Goal: Transaction & Acquisition: Book appointment/travel/reservation

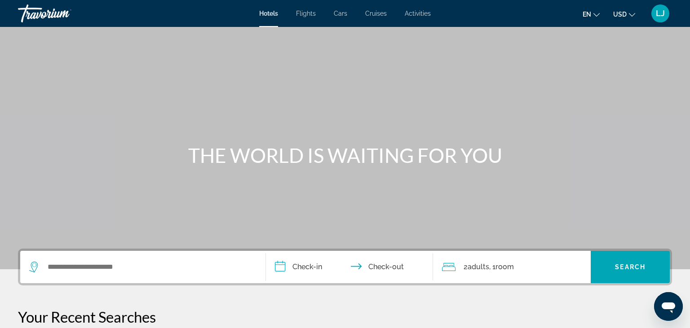
click at [597, 15] on icon "Change language" at bounding box center [596, 15] width 6 height 4
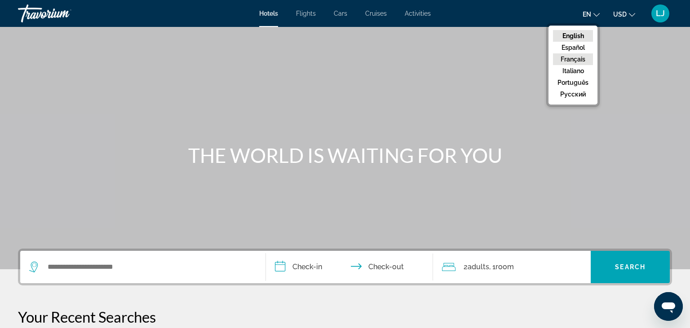
click at [583, 59] on button "Français" at bounding box center [573, 59] width 40 height 12
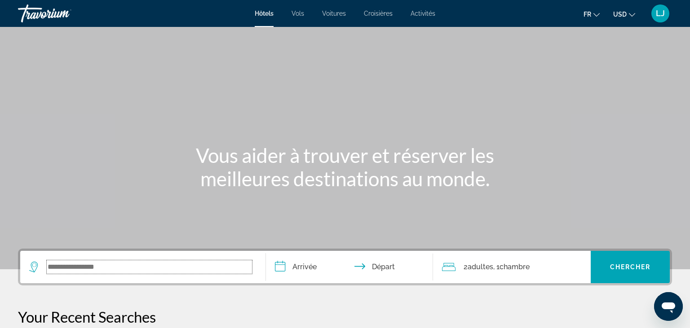
click at [92, 267] on input "Search widget" at bounding box center [149, 266] width 205 height 13
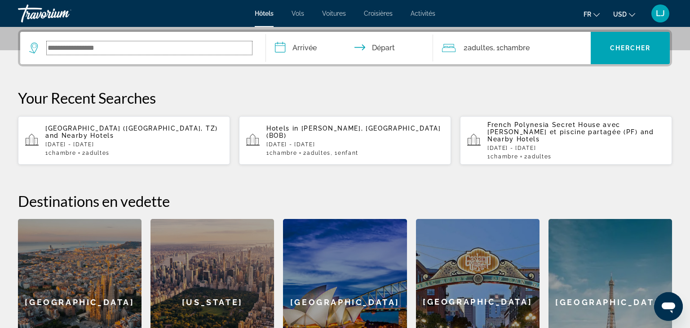
scroll to position [219, 0]
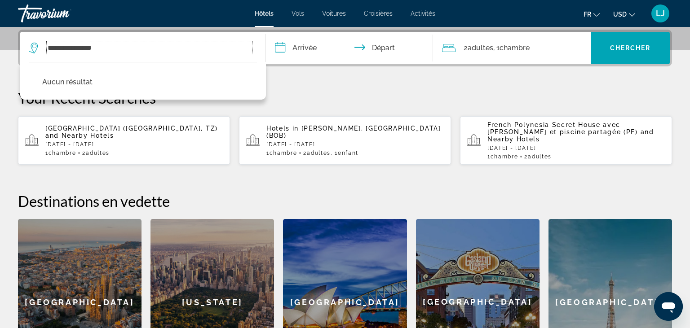
click at [48, 49] on input "**********" at bounding box center [149, 47] width 205 height 13
click at [122, 49] on input "**********" at bounding box center [149, 47] width 205 height 13
type input "*"
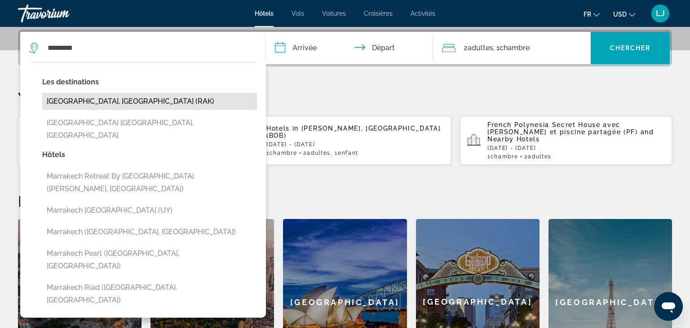
click at [110, 104] on button "[GEOGRAPHIC_DATA], [GEOGRAPHIC_DATA] (RAK)" at bounding box center [149, 101] width 215 height 17
type input "**********"
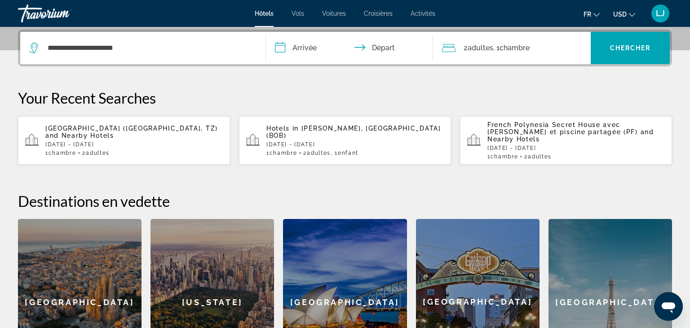
click at [306, 49] on input "**********" at bounding box center [351, 49] width 171 height 35
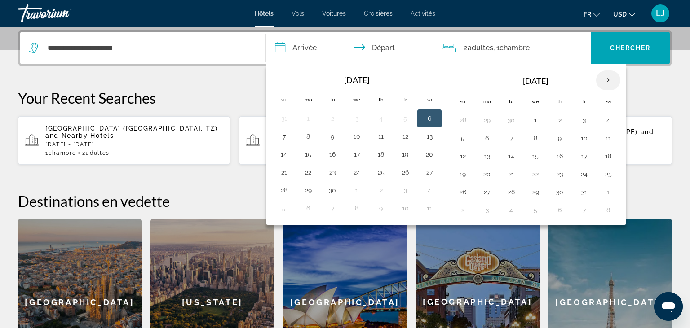
click at [605, 80] on th "Next month" at bounding box center [608, 81] width 24 height 20
click at [604, 119] on button "1" at bounding box center [608, 120] width 14 height 13
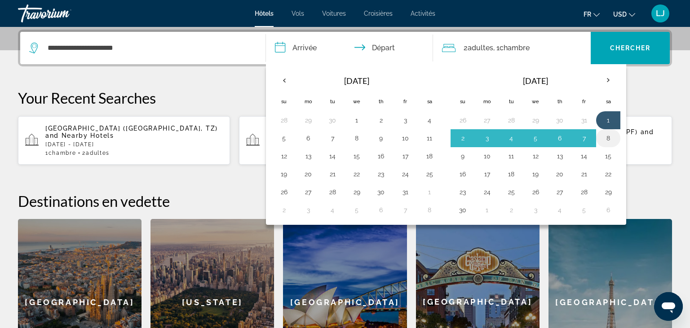
click at [605, 137] on button "8" at bounding box center [608, 138] width 14 height 13
type input "**********"
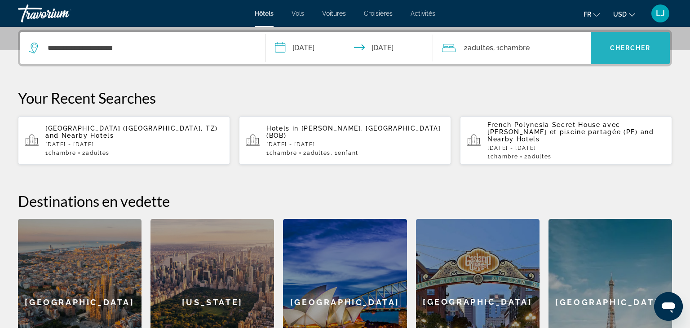
click at [624, 56] on span "Search widget" at bounding box center [630, 48] width 79 height 22
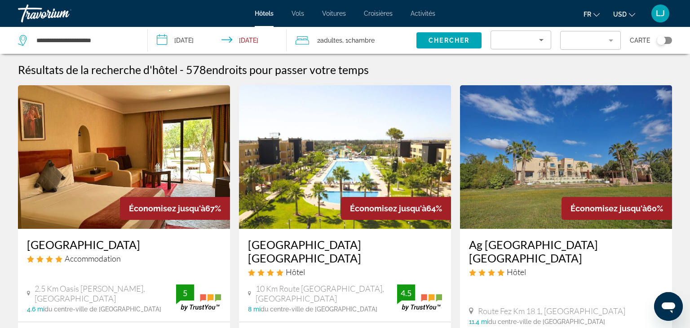
click at [626, 13] on span "USD" at bounding box center [619, 14] width 13 height 7
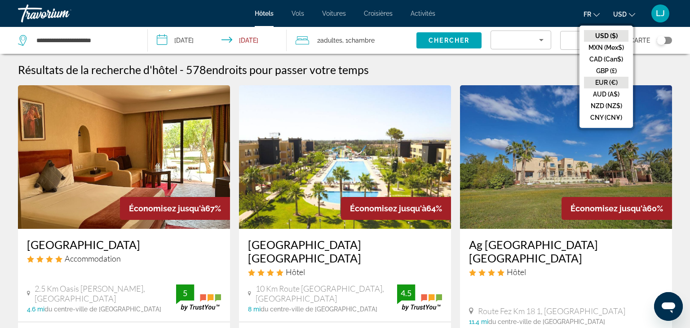
click at [606, 83] on button "EUR (€)" at bounding box center [606, 83] width 44 height 12
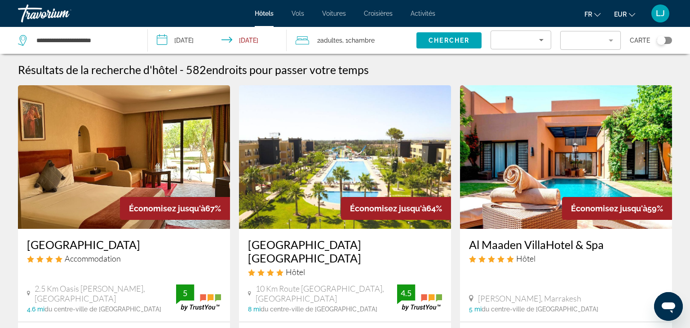
drag, startPoint x: 687, startPoint y: 35, endPoint x: 688, endPoint y: 57, distance: 22.0
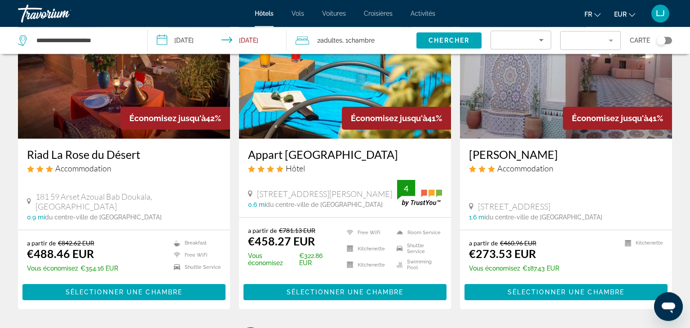
scroll to position [1100, 0]
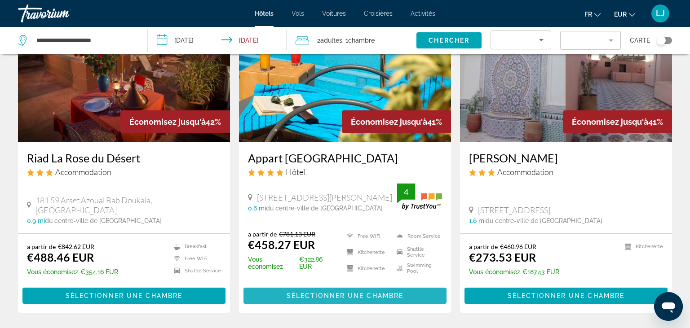
click at [329, 292] on span "Sélectionner une chambre" at bounding box center [344, 295] width 117 height 7
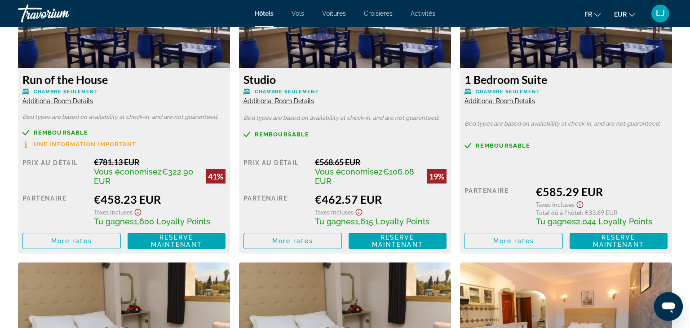
scroll to position [1279, 0]
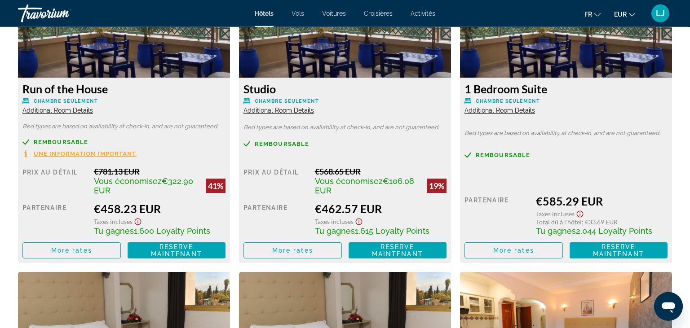
click at [679, 188] on div "Sommaire Catégorie Hotel Adresse [STREET_ADDRESS][PERSON_NAME] La description É…" at bounding box center [345, 192] width 690 height 2261
drag, startPoint x: 687, startPoint y: 38, endPoint x: 679, endPoint y: 187, distance: 148.9
click at [679, 187] on div "Sommaire Catégorie Hotel Adresse [STREET_ADDRESS][PERSON_NAME] La description É…" at bounding box center [345, 192] width 690 height 2261
click at [353, 146] on div "Remboursable" at bounding box center [344, 144] width 203 height 7
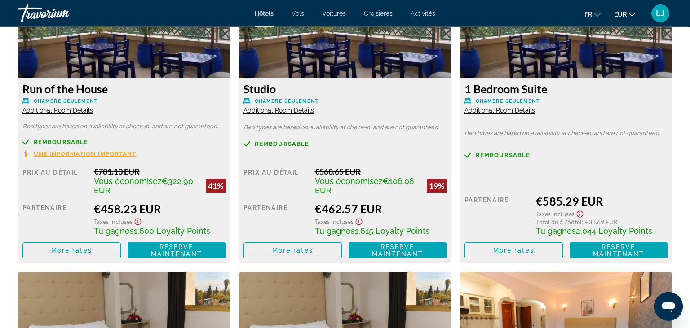
scroll to position [0, 0]
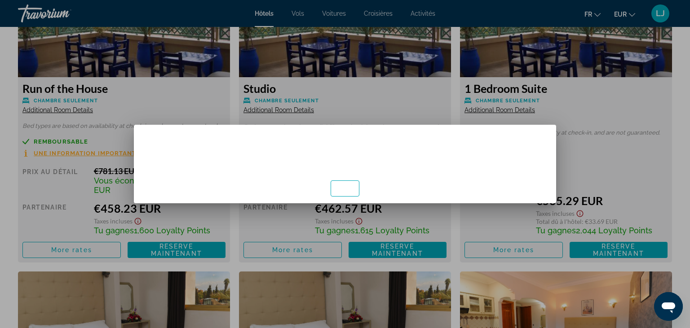
click at [603, 111] on div at bounding box center [345, 164] width 690 height 328
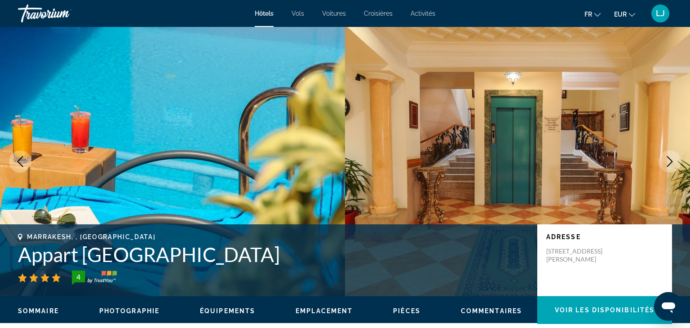
scroll to position [1279, 0]
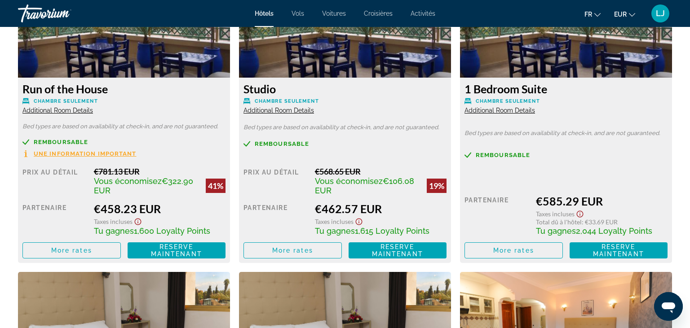
click at [363, 146] on div "Remboursable" at bounding box center [344, 144] width 203 height 7
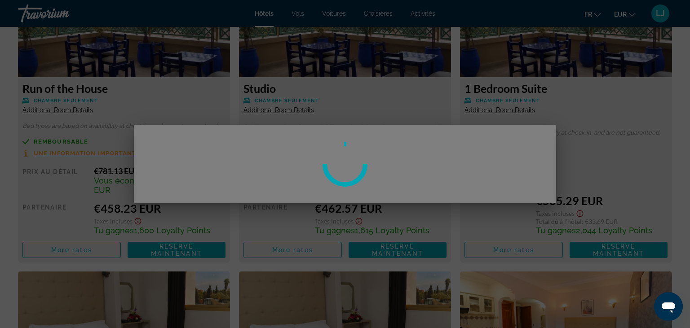
scroll to position [0, 0]
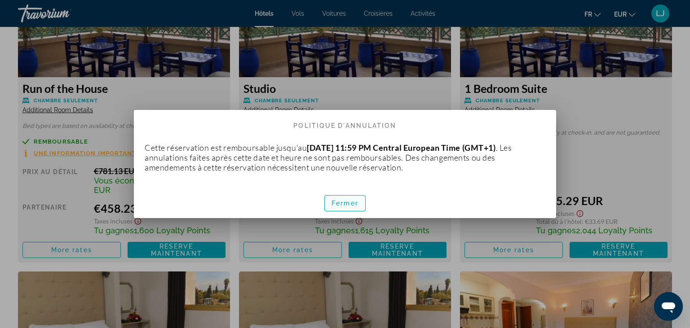
click at [348, 206] on span "Fermer" at bounding box center [344, 203] width 27 height 7
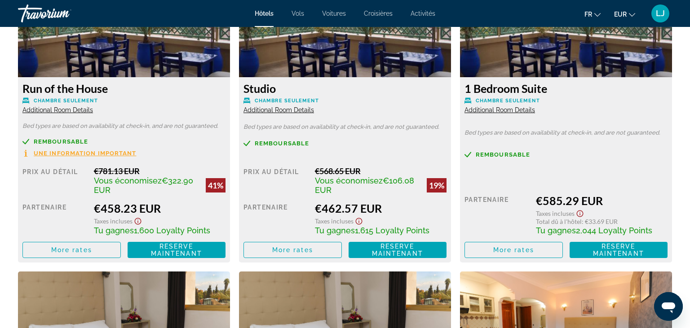
scroll to position [1279, 0]
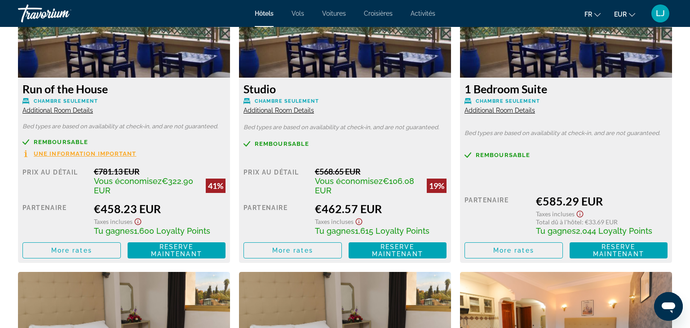
click at [303, 111] on span "Additional Room Details" at bounding box center [278, 110] width 71 height 7
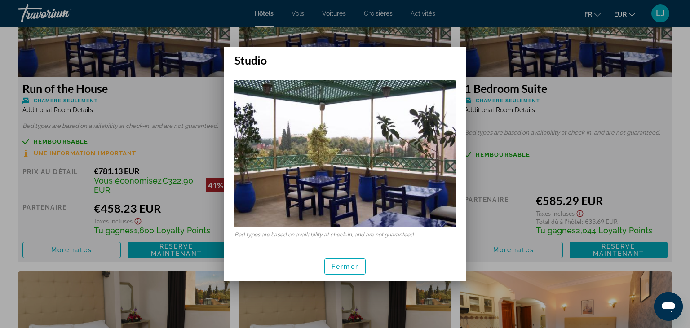
scroll to position [0, 0]
click at [349, 261] on span "button" at bounding box center [345, 267] width 40 height 22
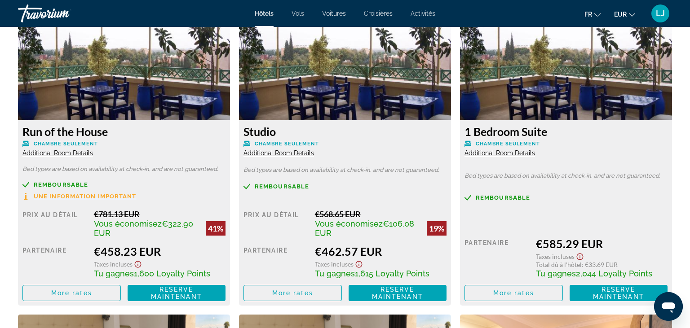
scroll to position [848, 0]
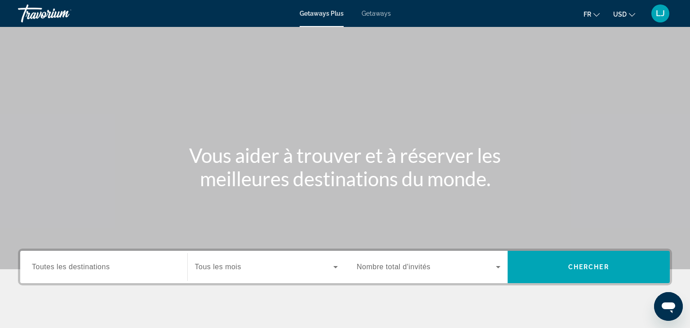
click at [64, 271] on span "Toutes les destinations" at bounding box center [71, 267] width 78 height 8
click at [64, 271] on input "Destination Toutes les destinations" at bounding box center [104, 267] width 144 height 11
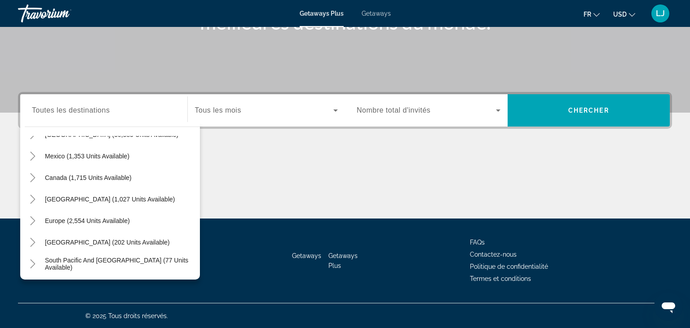
scroll to position [56, 0]
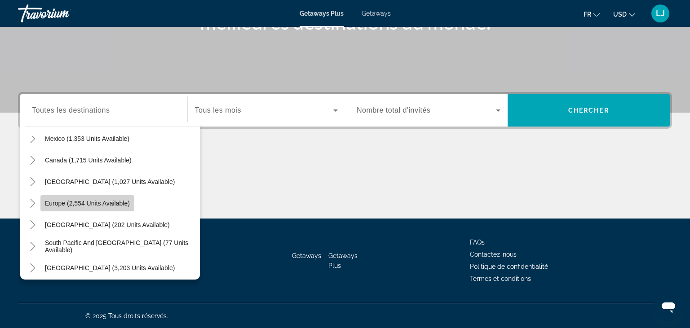
click at [47, 200] on span "Europe (2,554 units available)" at bounding box center [87, 203] width 85 height 7
type input "**********"
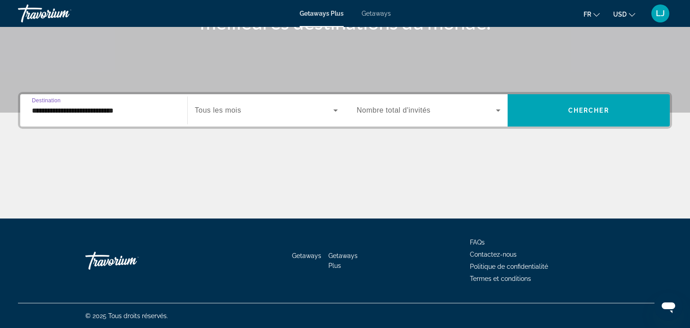
click at [236, 112] on span "Tous les mois" at bounding box center [218, 110] width 46 height 8
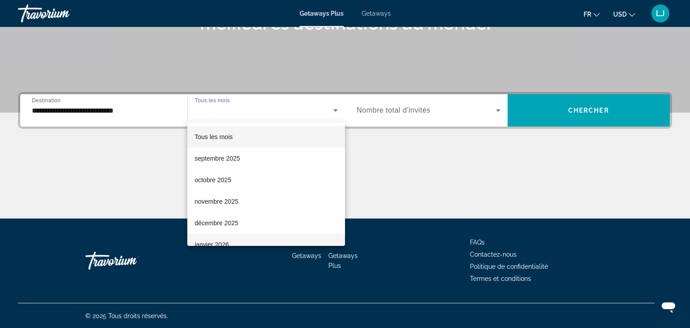
click at [229, 241] on mat-option "janvier 2026" at bounding box center [266, 245] width 158 height 22
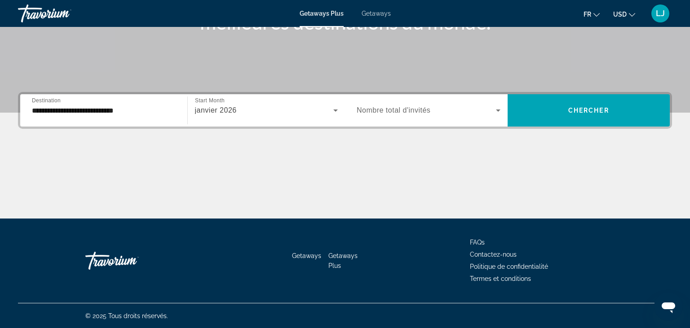
click at [396, 118] on div "Search widget" at bounding box center [429, 110] width 144 height 25
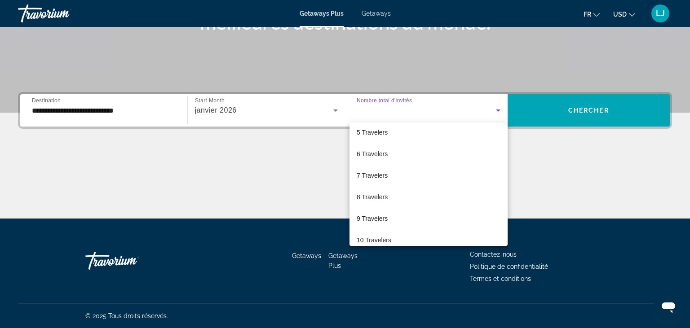
scroll to position [93, 0]
click at [421, 238] on mat-option "10 Travelers" at bounding box center [428, 239] width 158 height 22
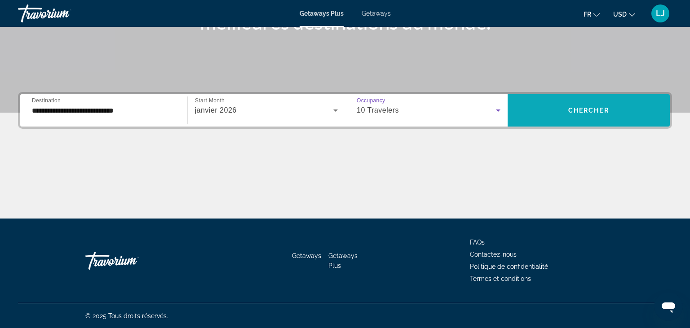
click at [572, 110] on span "Chercher" at bounding box center [588, 110] width 41 height 7
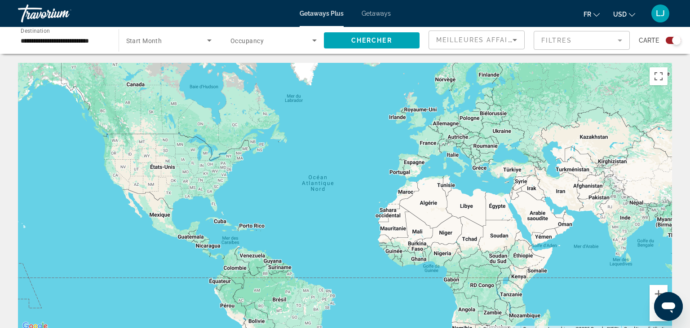
click at [374, 13] on span "Getaways" at bounding box center [375, 13] width 29 height 7
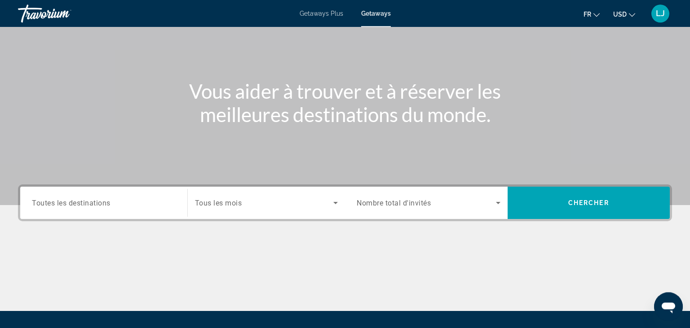
scroll to position [66, 0]
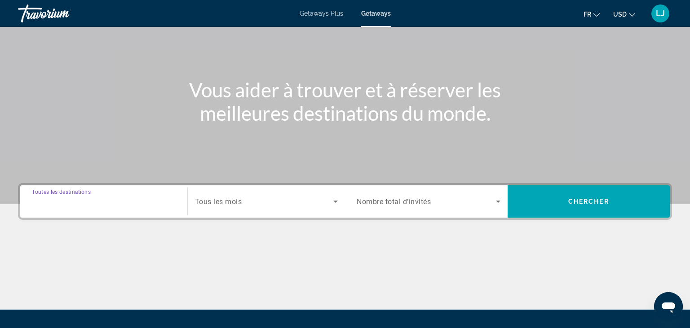
click at [114, 200] on input "Destination Toutes les destinations" at bounding box center [104, 202] width 144 height 11
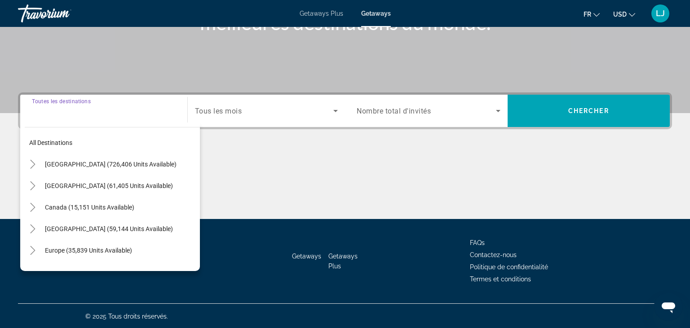
scroll to position [157, 0]
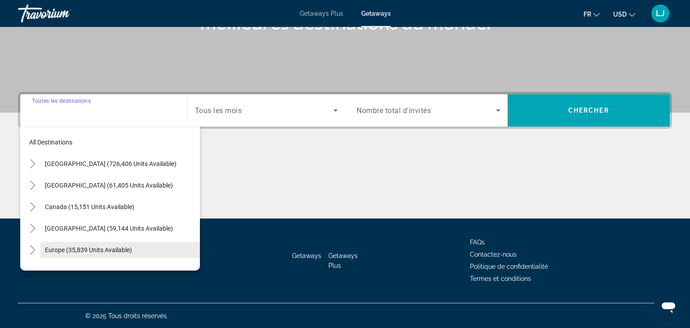
click at [80, 248] on span "Europe (35,839 units available)" at bounding box center [88, 250] width 87 height 7
type input "**********"
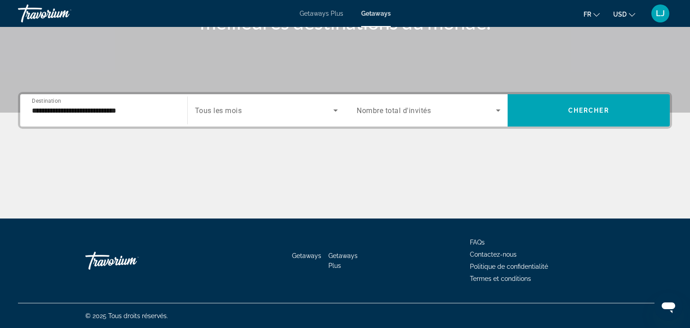
click at [240, 116] on div "Search widget" at bounding box center [266, 110] width 143 height 25
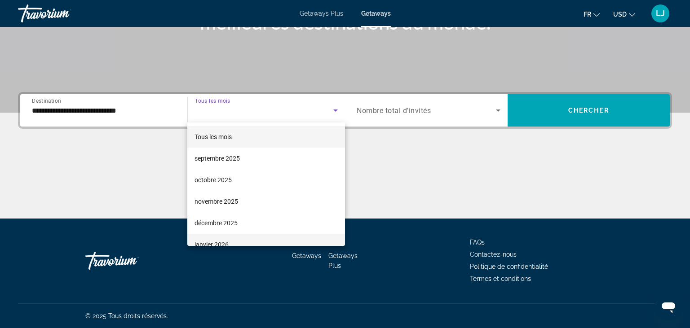
click at [224, 242] on span "janvier 2026" at bounding box center [211, 244] width 34 height 11
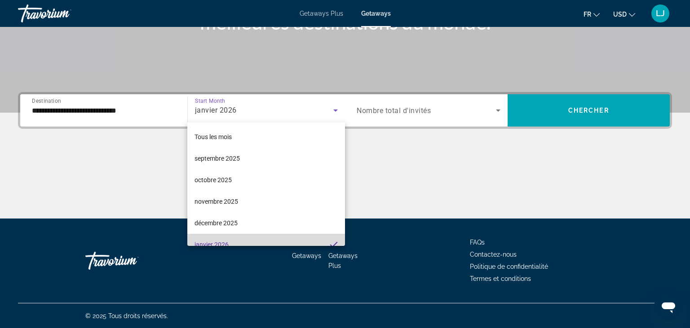
scroll to position [0, 0]
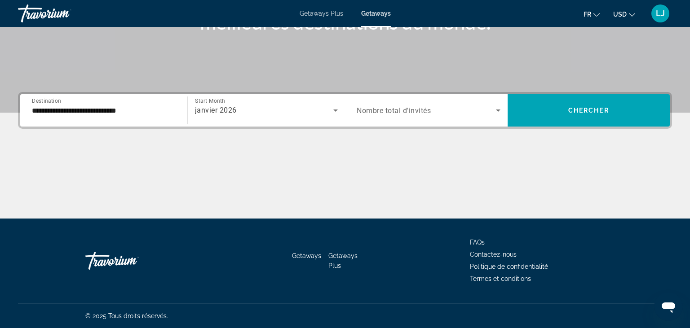
click at [414, 113] on span "Nombre total d'invités" at bounding box center [394, 110] width 74 height 9
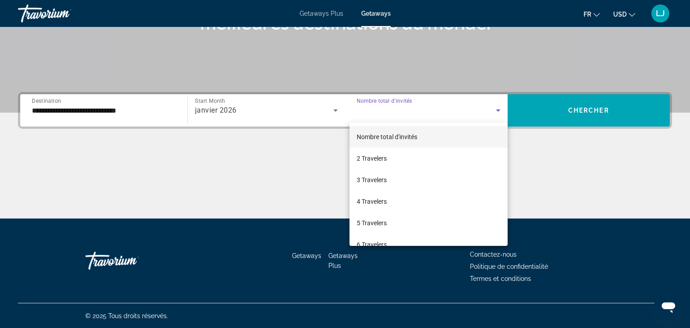
click at [414, 113] on div at bounding box center [345, 164] width 690 height 328
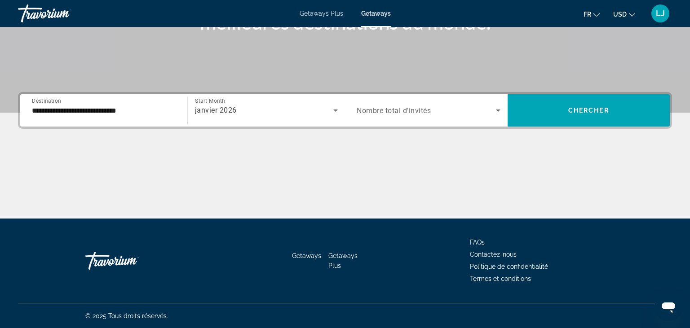
click at [472, 115] on span "Search widget" at bounding box center [426, 110] width 139 height 11
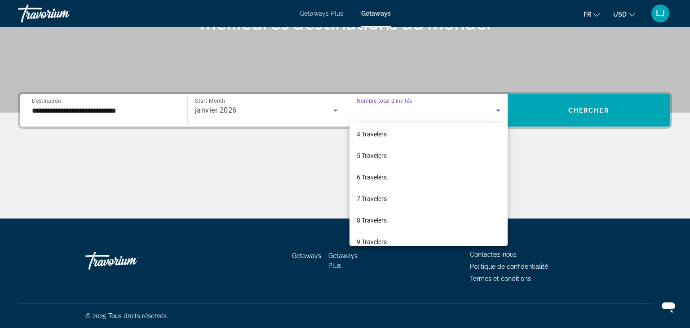
scroll to position [99, 0]
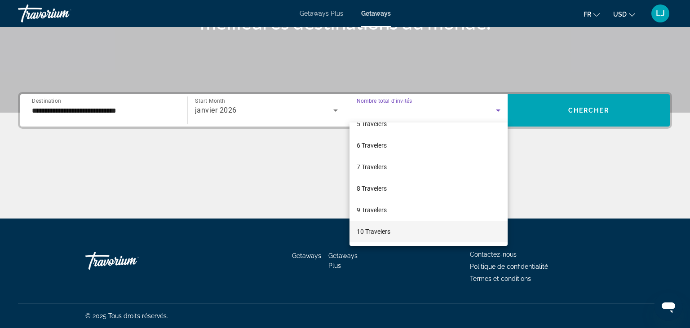
click at [391, 234] on mat-option "10 Travelers" at bounding box center [428, 232] width 158 height 22
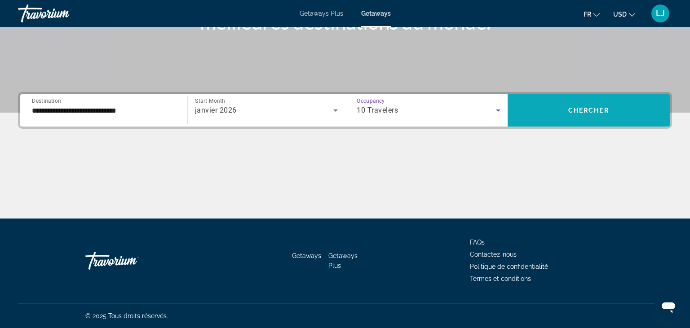
click at [572, 109] on span "Chercher" at bounding box center [588, 110] width 41 height 7
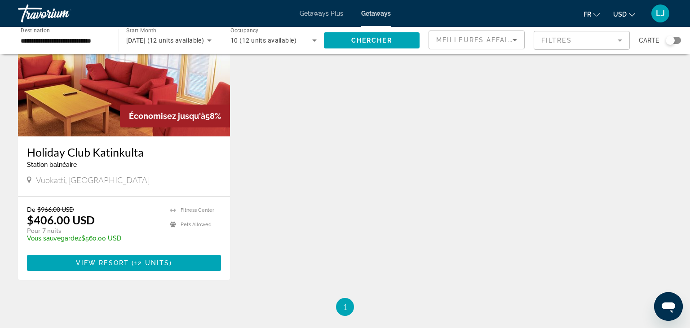
scroll to position [94, 0]
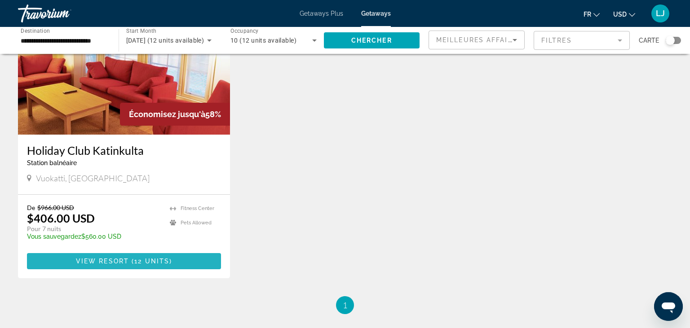
click at [150, 261] on span "12 units" at bounding box center [151, 261] width 35 height 7
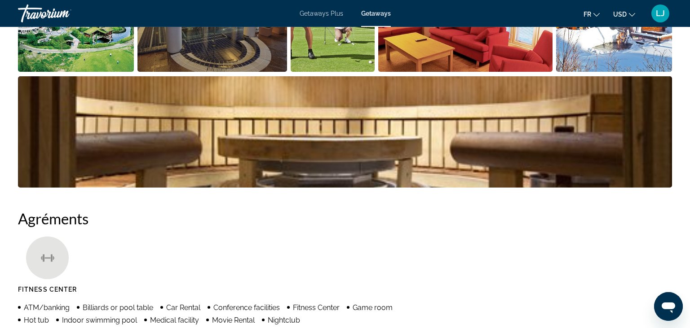
scroll to position [629, 0]
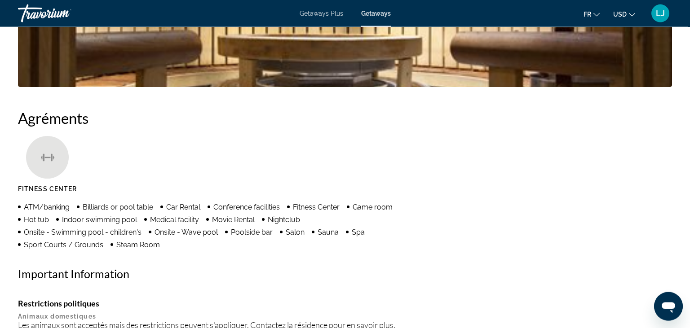
drag, startPoint x: 687, startPoint y: 105, endPoint x: 685, endPoint y: 75, distance: 29.7
drag, startPoint x: 687, startPoint y: 104, endPoint x: 687, endPoint y: 84, distance: 20.2
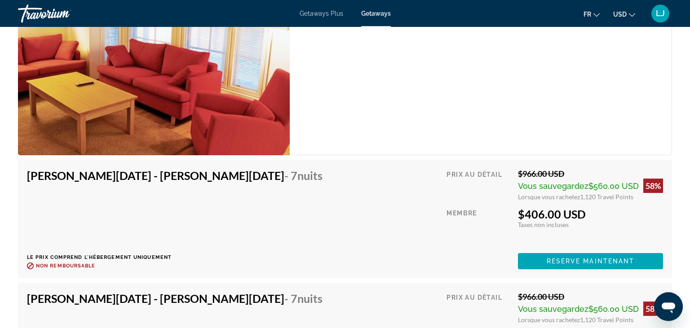
scroll to position [1635, 0]
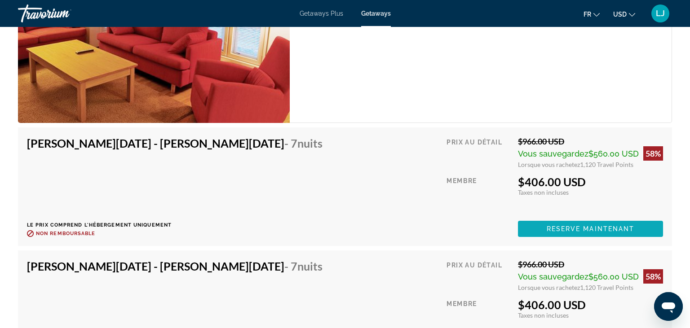
click at [580, 225] on span "Reserve maintenant" at bounding box center [590, 228] width 88 height 7
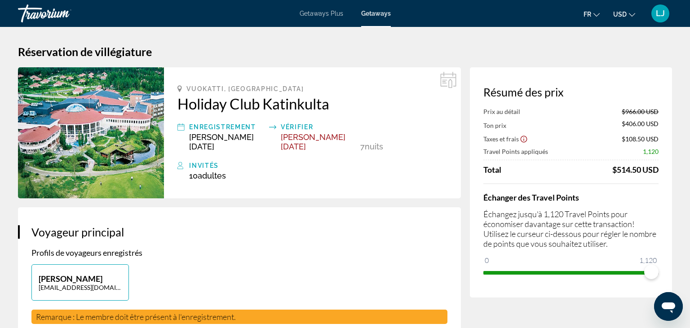
click at [596, 17] on button "fr English Español Français Italiano Português русский" at bounding box center [591, 14] width 16 height 13
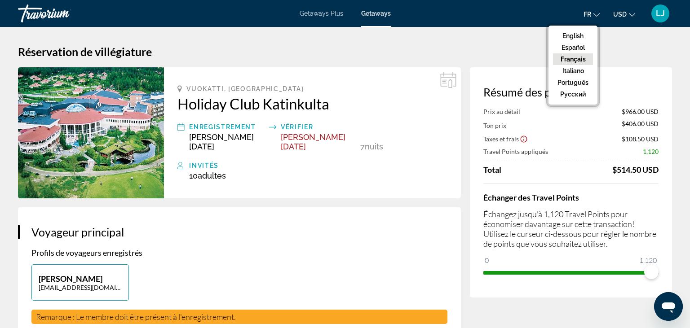
click at [575, 57] on button "Français" at bounding box center [573, 59] width 40 height 12
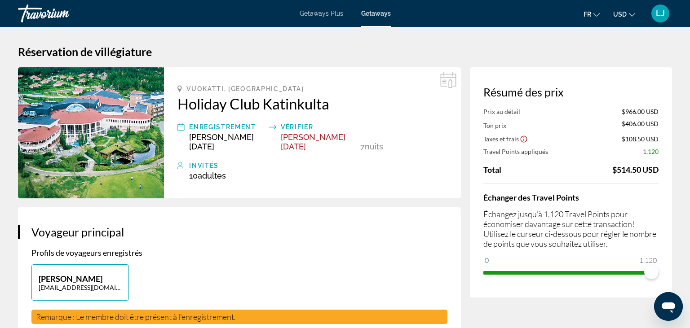
click at [621, 14] on span "USD" at bounding box center [619, 14] width 13 height 7
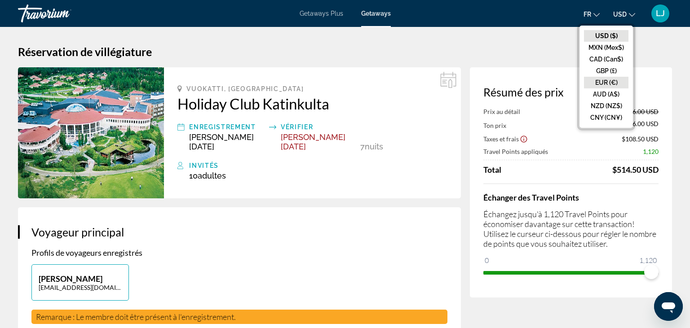
click at [601, 81] on button "EUR (€)" at bounding box center [606, 83] width 44 height 12
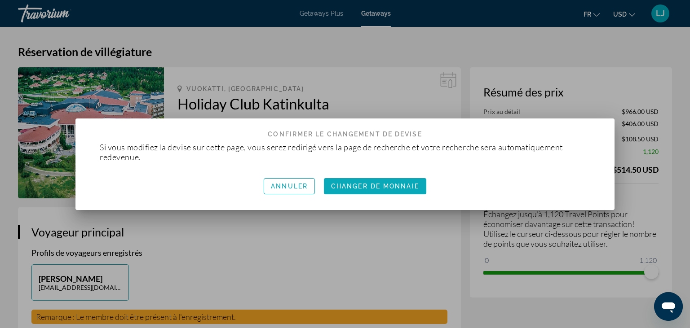
click at [383, 184] on span "Changer de monnaie" at bounding box center [375, 186] width 88 height 7
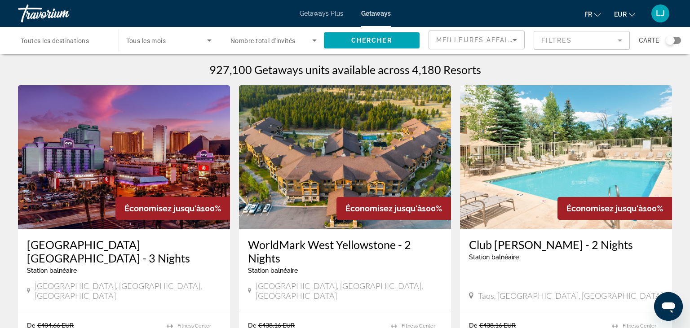
click at [70, 46] on div "Search widget" at bounding box center [64, 41] width 86 height 26
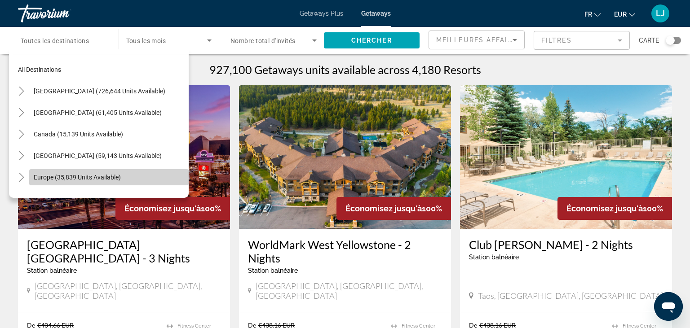
click at [46, 174] on span "Europe (35,839 units available)" at bounding box center [77, 177] width 87 height 7
type input "**********"
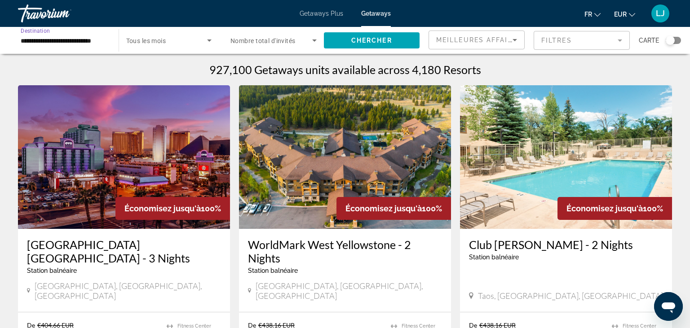
click at [181, 43] on span "Search widget" at bounding box center [166, 40] width 81 height 11
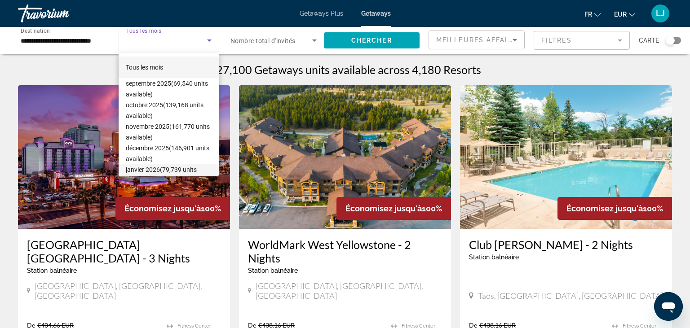
click at [145, 168] on span "janvier 2026 (79,739 units available)" at bounding box center [169, 175] width 86 height 22
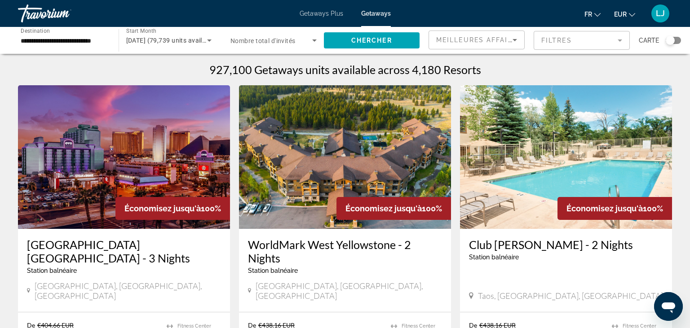
click at [273, 39] on span "Nombre total d'invités" at bounding box center [262, 40] width 65 height 7
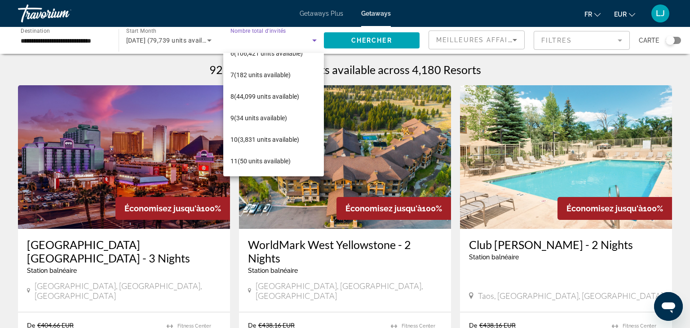
scroll to position [127, 0]
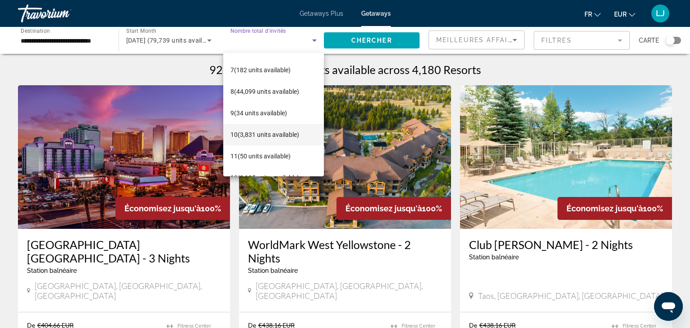
click at [283, 138] on span "10 (3,831 units available)" at bounding box center [264, 134] width 69 height 11
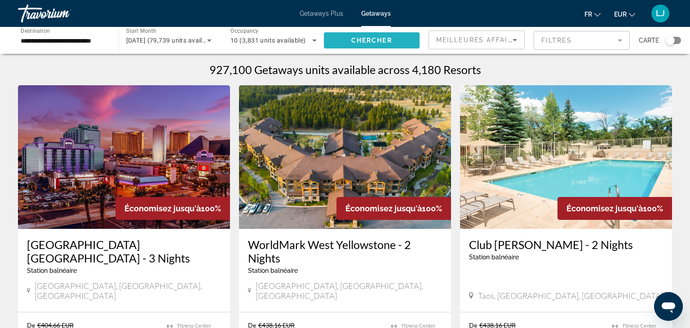
click at [394, 46] on span "Search widget" at bounding box center [372, 41] width 96 height 22
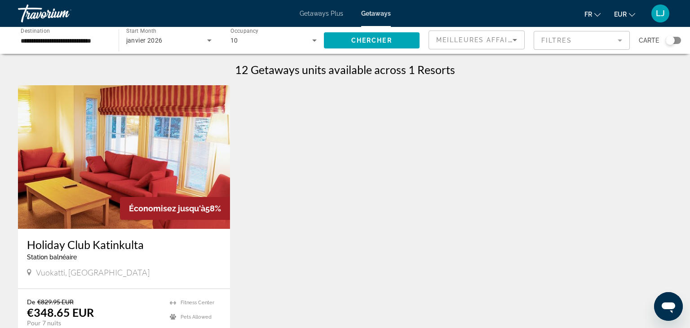
click at [169, 172] on img "Main content" at bounding box center [124, 157] width 212 height 144
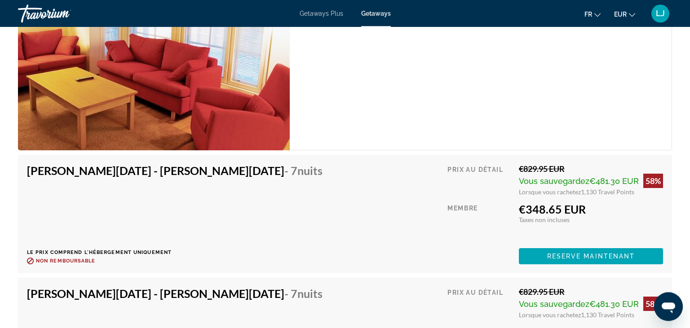
scroll to position [1609, 0]
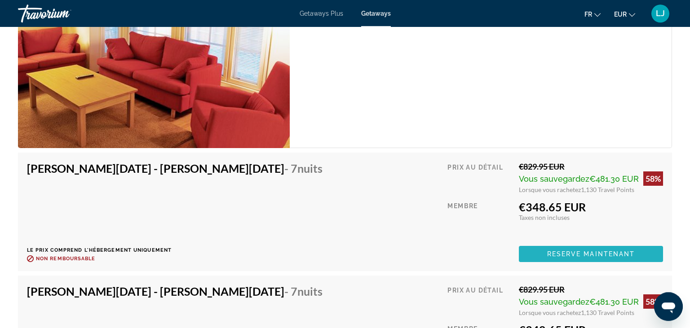
click at [577, 259] on span "Main content" at bounding box center [591, 254] width 144 height 22
